Goal: Communication & Community: Answer question/provide support

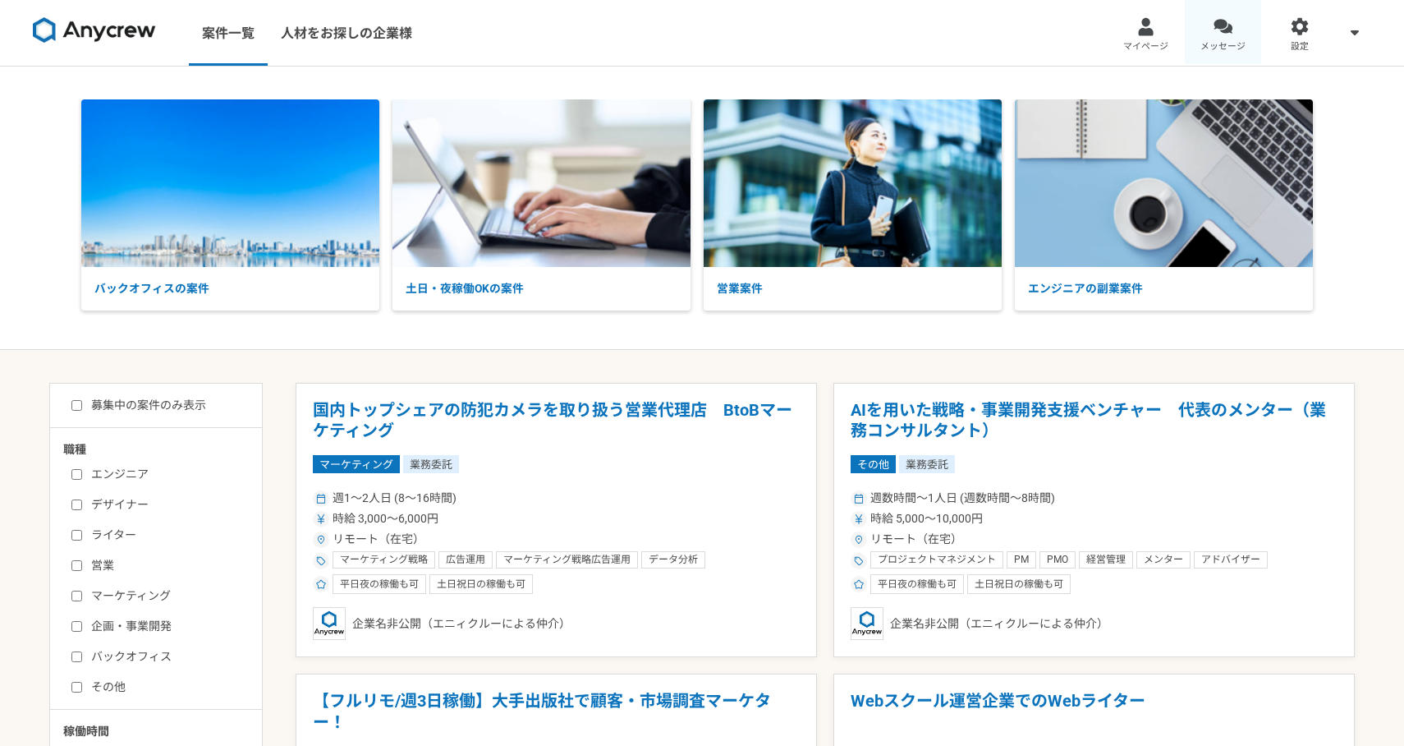
click at [1242, 41] on span "メッセージ" at bounding box center [1222, 46] width 45 height 13
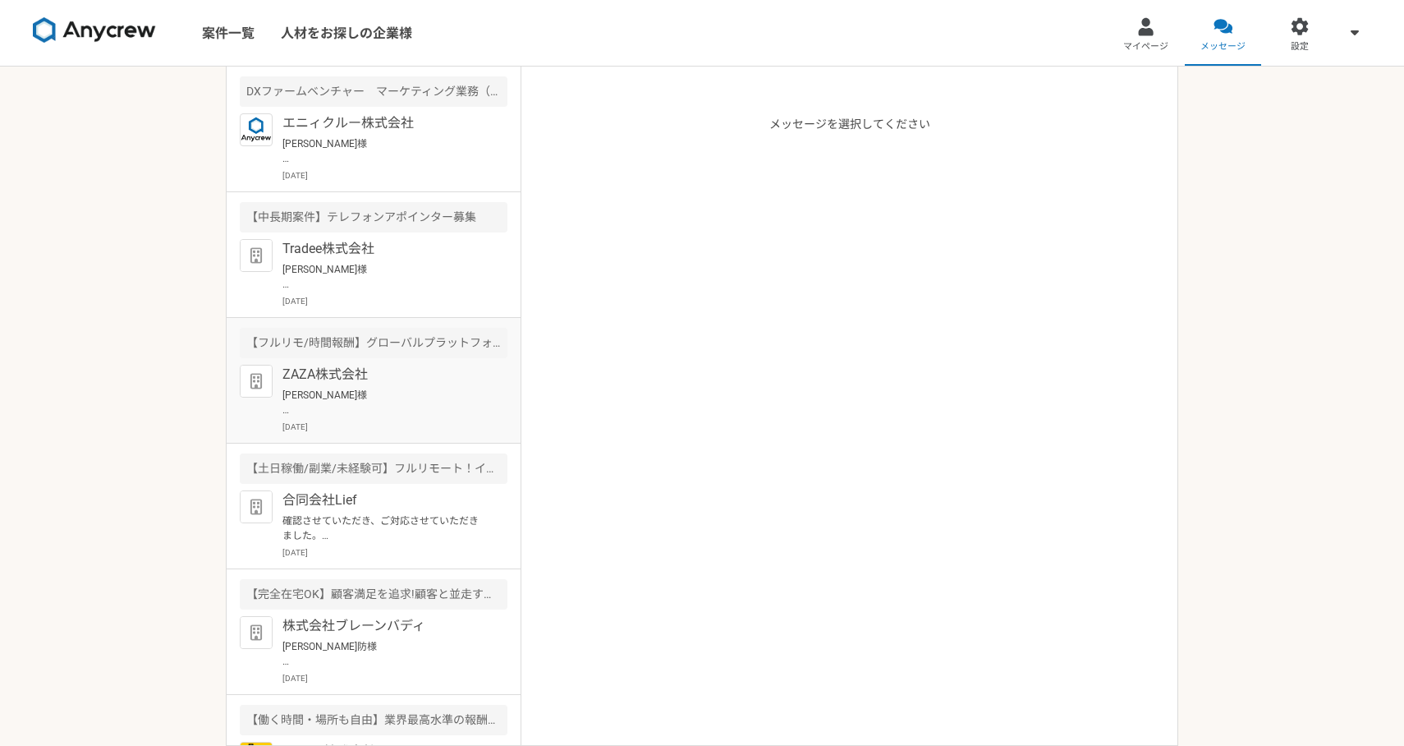
click at [370, 423] on p "[DATE]" at bounding box center [394, 426] width 225 height 12
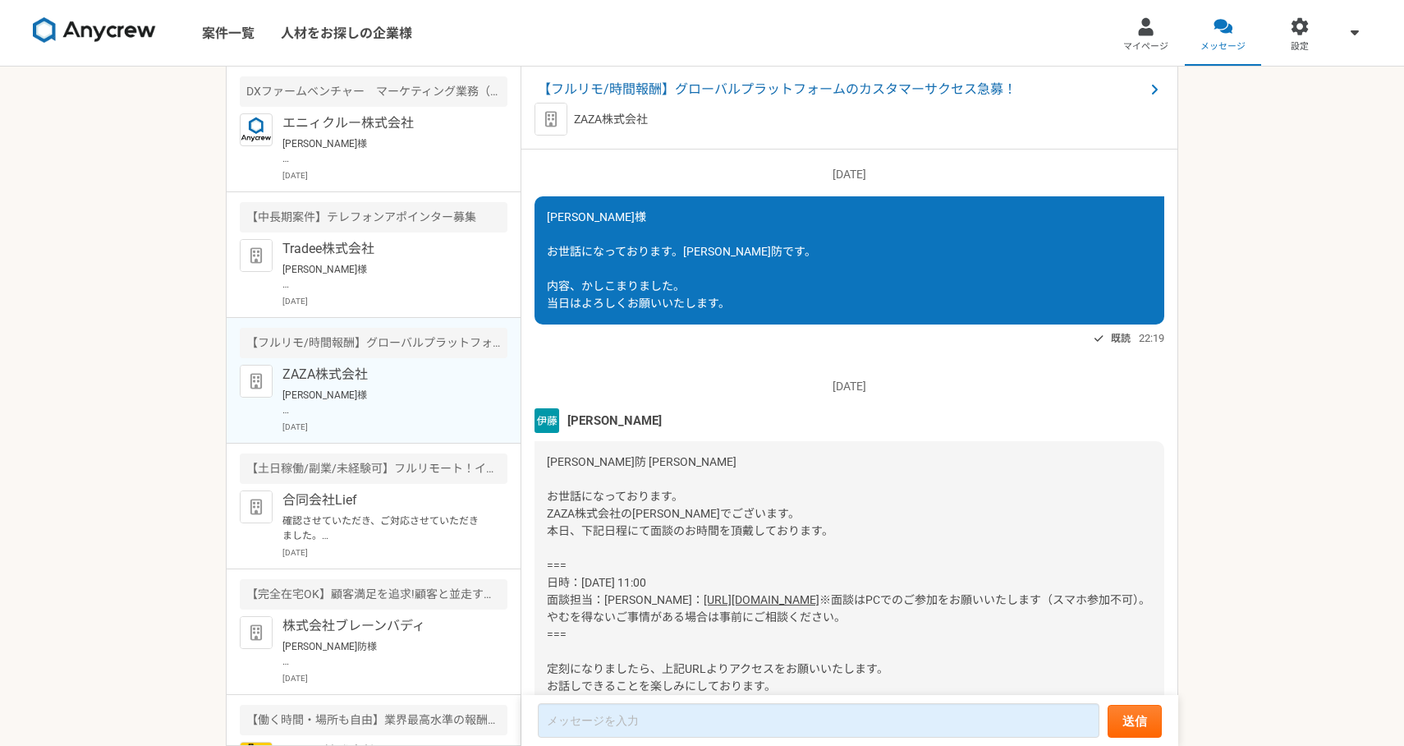
scroll to position [2780, 0]
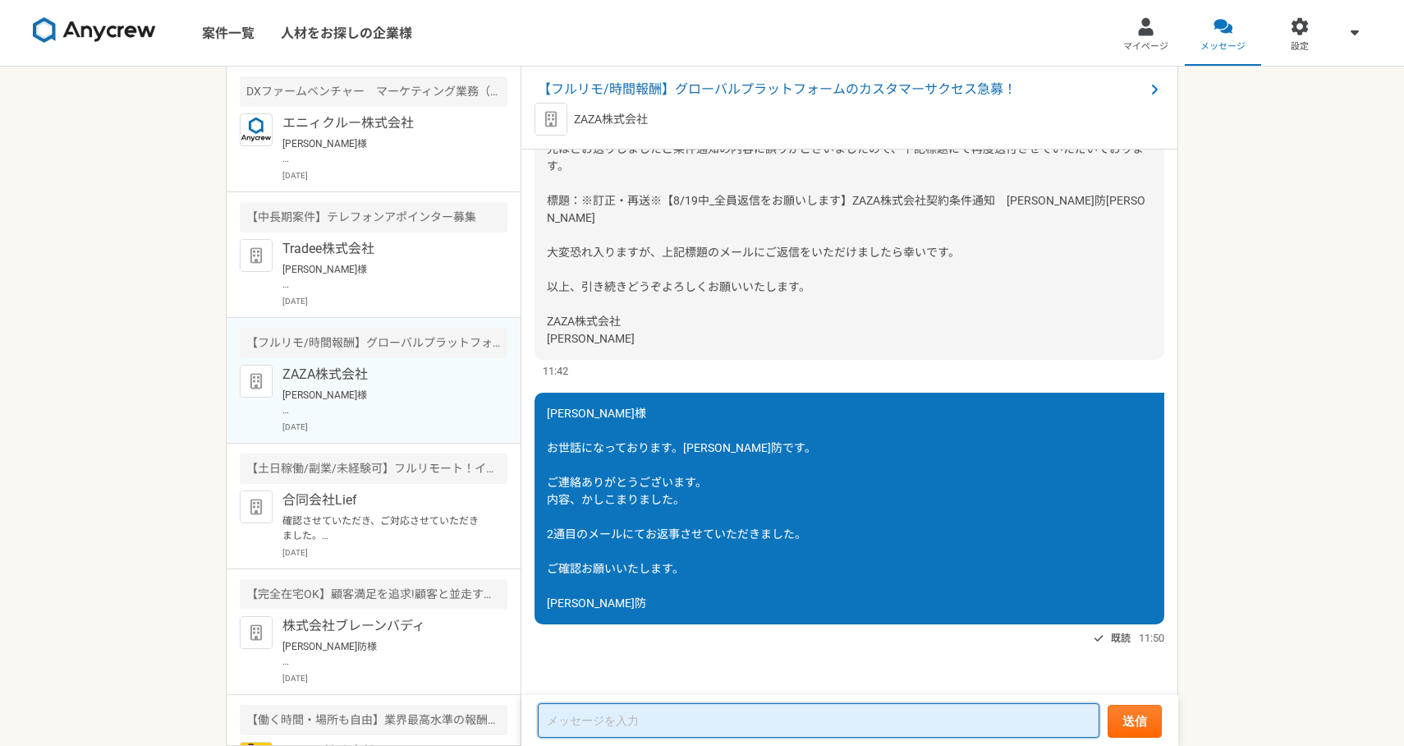
click at [686, 708] on textarea at bounding box center [819, 720] width 562 height 34
type textarea "長"
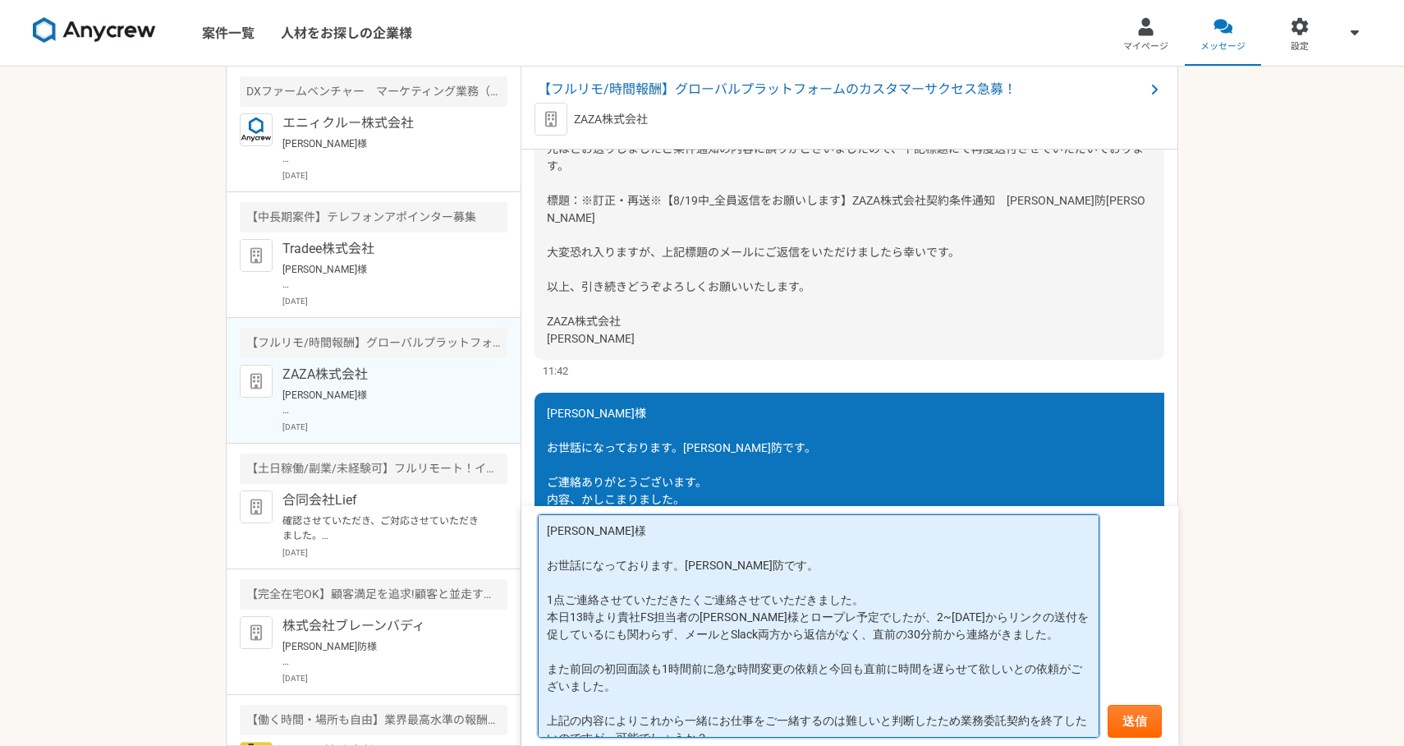
scroll to position [52, 0]
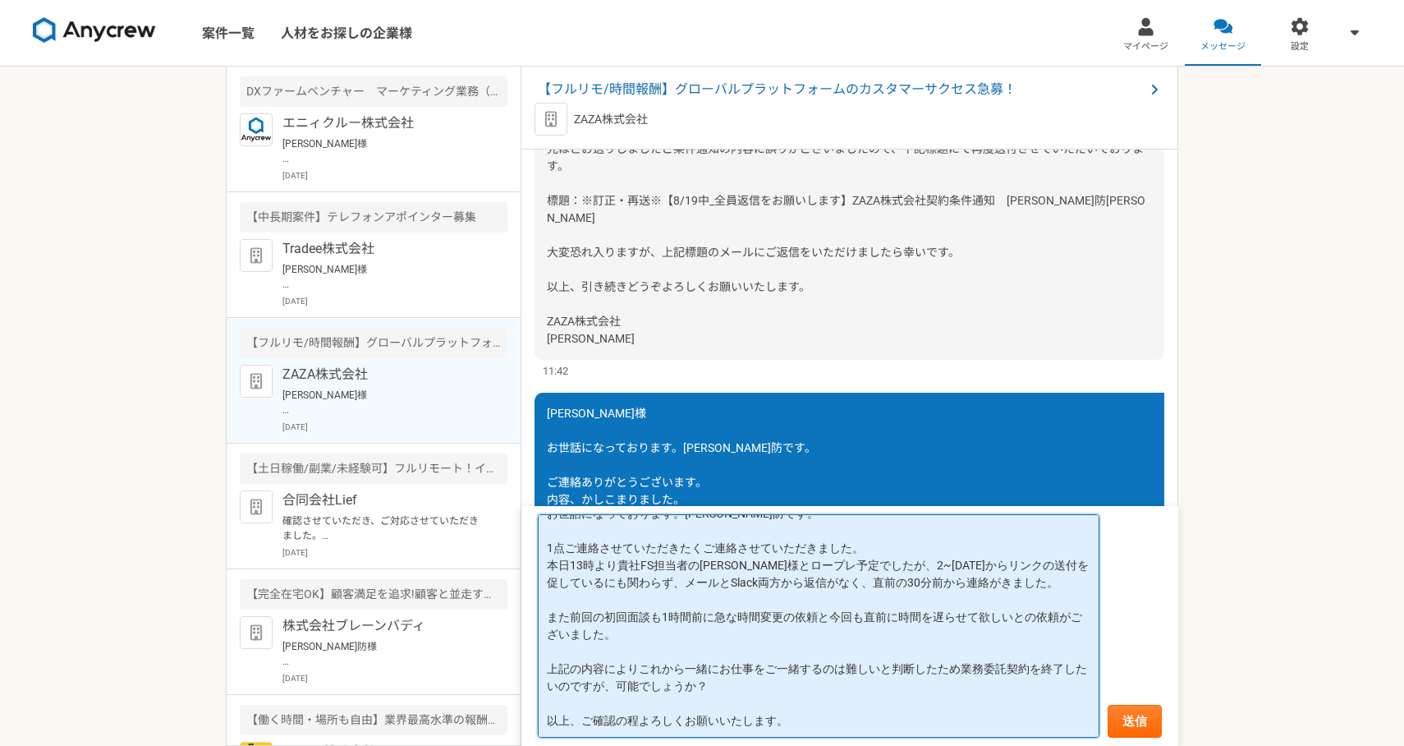
click at [899, 590] on textarea "[PERSON_NAME]様 お世話になっております。[PERSON_NAME]防です。 1点ご連絡させていただきたくご連絡させていただきました。 本日13時…" at bounding box center [819, 625] width 562 height 223
click at [852, 586] on textarea "[PERSON_NAME]様 お世話になっております。[PERSON_NAME]防です。 1点ご連絡させていただきたくご連絡させていただきました。 本日13時…" at bounding box center [819, 625] width 562 height 223
click at [875, 581] on textarea "[PERSON_NAME]様 お世話になっております。[PERSON_NAME]防です。 1点ご連絡させていただきたくご連絡させていただきました。 本日13時…" at bounding box center [819, 625] width 562 height 223
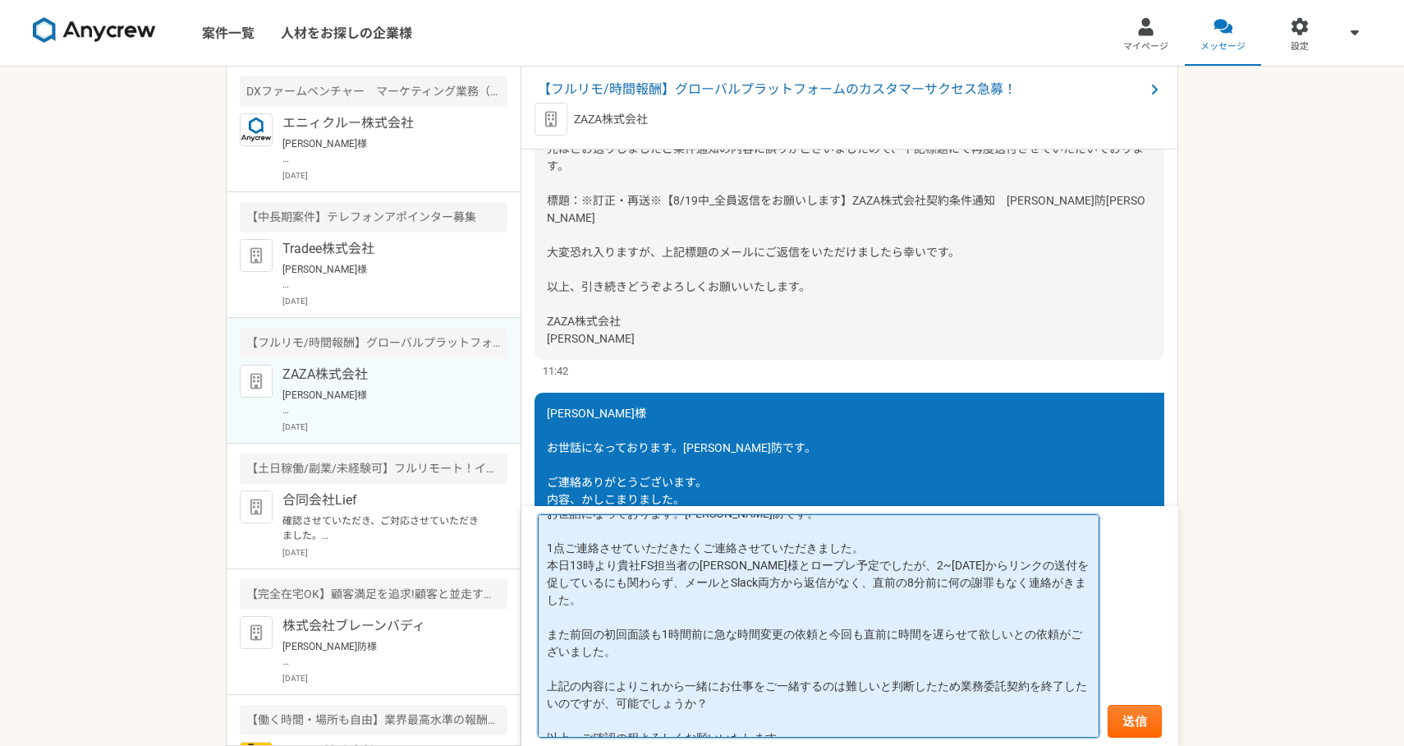
click at [747, 682] on textarea "[PERSON_NAME]様 お世話になっております。[PERSON_NAME]防です。 1点ご連絡させていただきたくご連絡させていただきました。 本日13時…" at bounding box center [819, 625] width 562 height 223
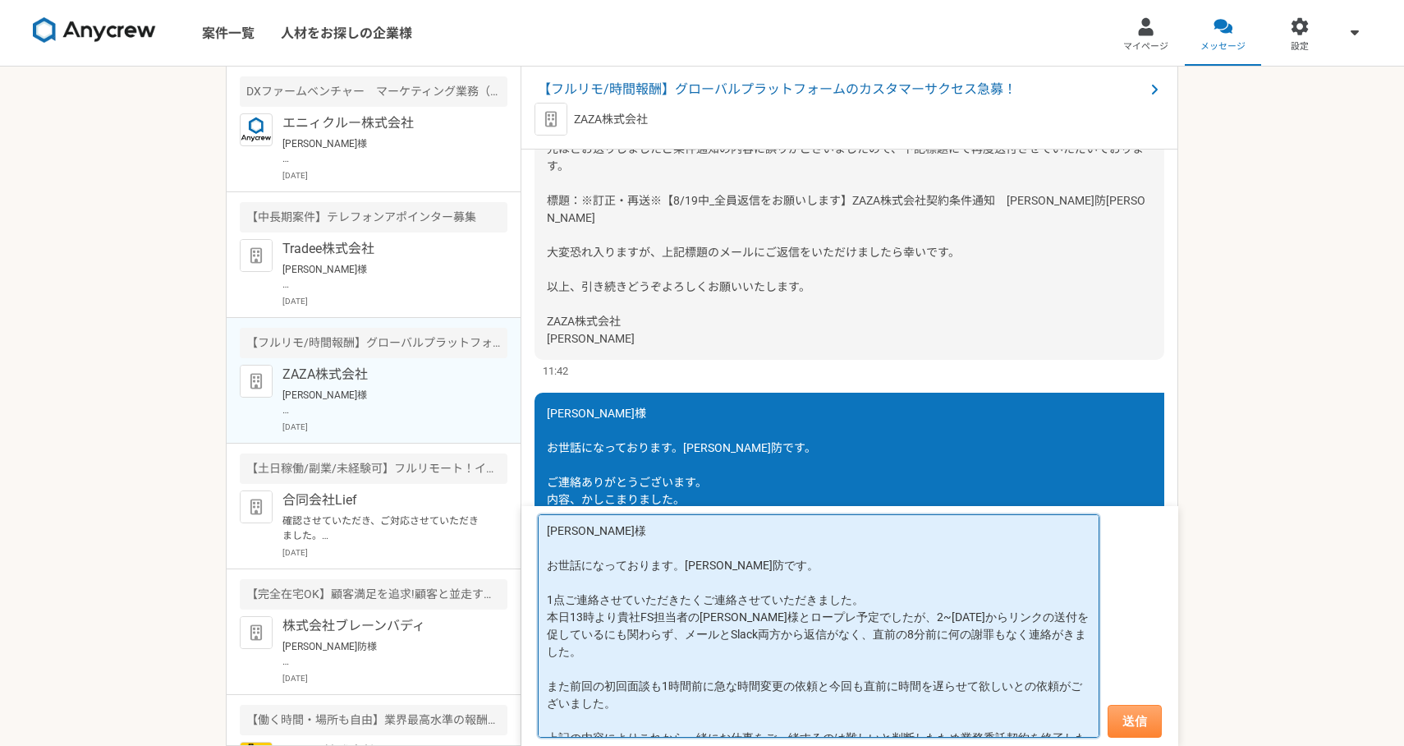
type textarea "[PERSON_NAME]様 お世話になっております。[PERSON_NAME]防です。 1点ご連絡させていただきたくご連絡させていただきました。 本日13時…"
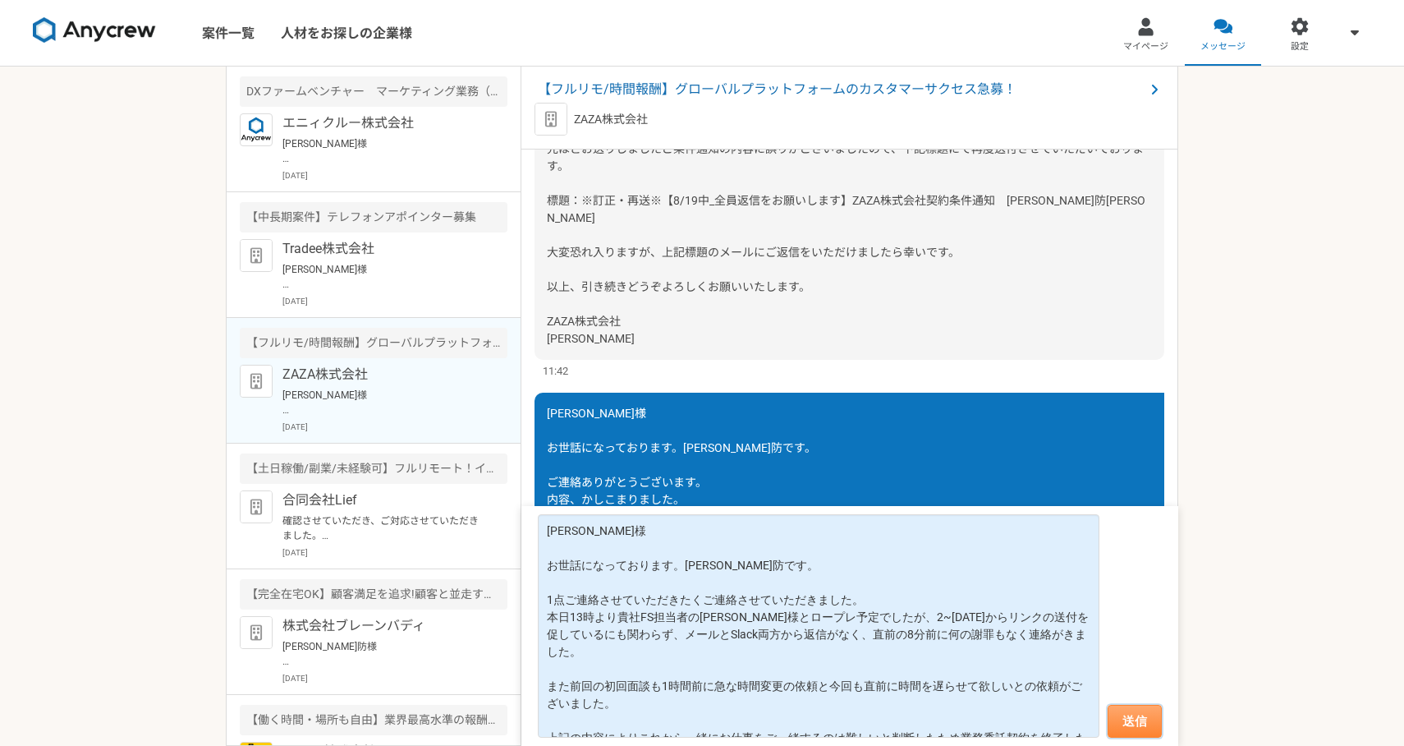
click at [1147, 728] on button "送信" at bounding box center [1135, 721] width 54 height 33
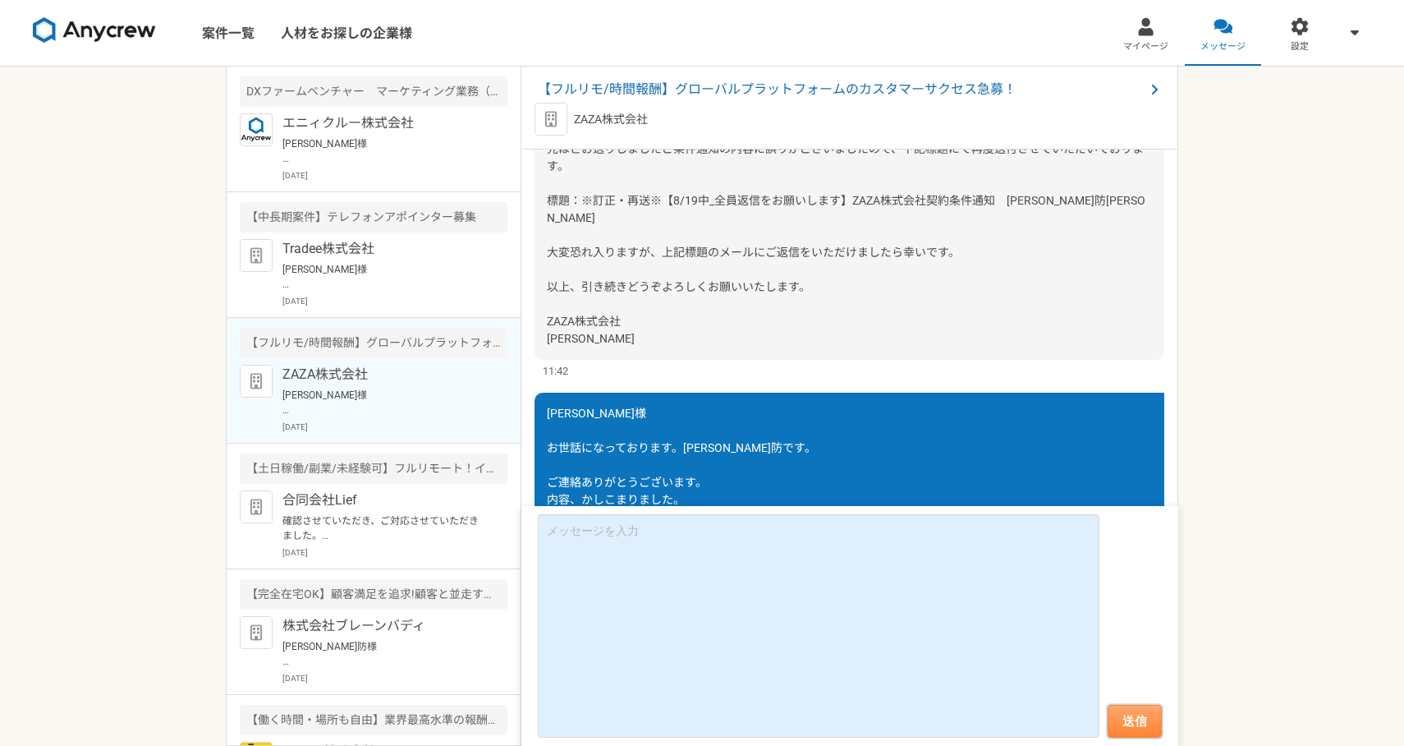
scroll to position [2915, 0]
